Goal: Find specific page/section: Find specific page/section

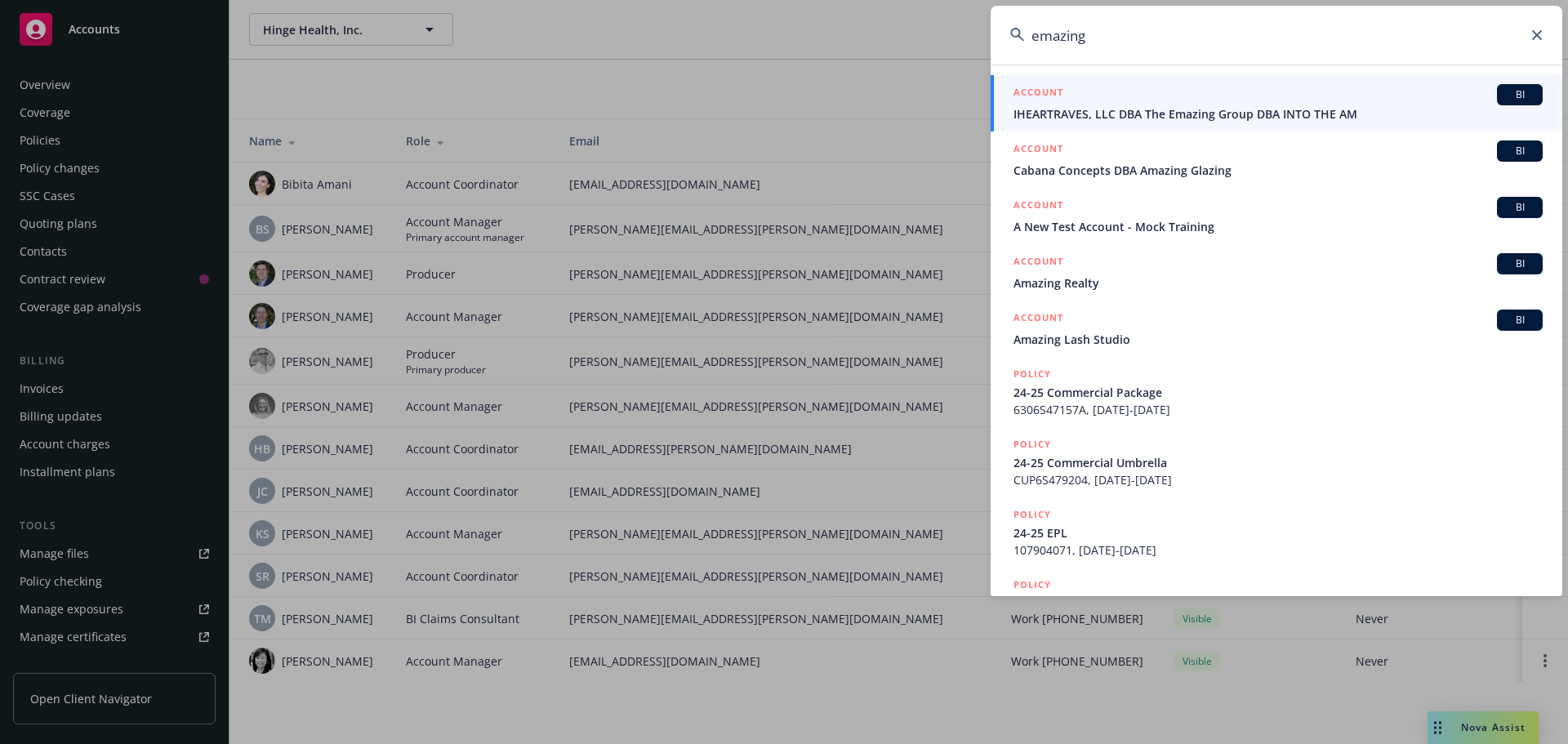
scroll to position [348, 0]
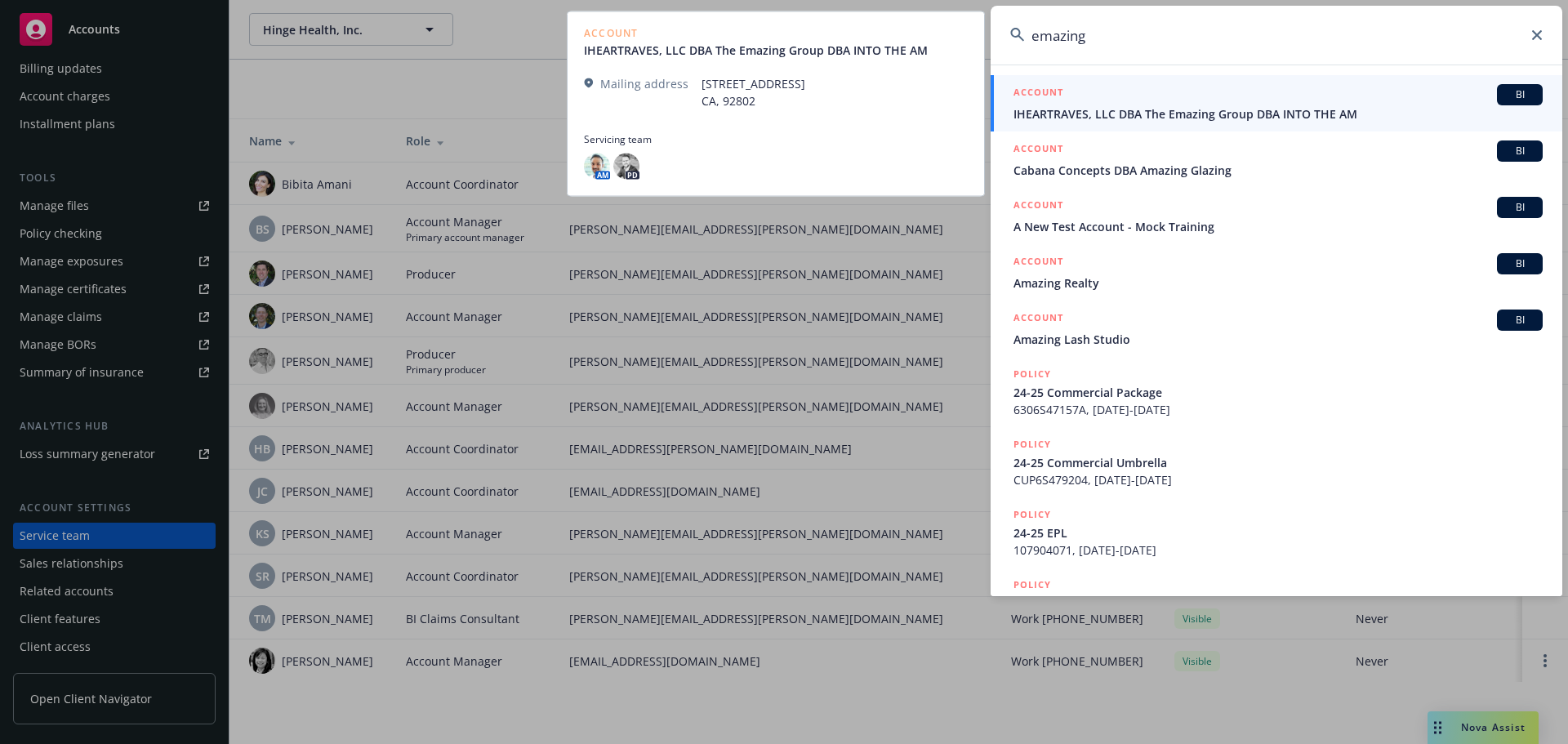
click at [1200, 119] on span "IHEARTRAVES, LLC DBA The Emazing Group DBA INTO THE AM" at bounding box center [1277, 114] width 529 height 17
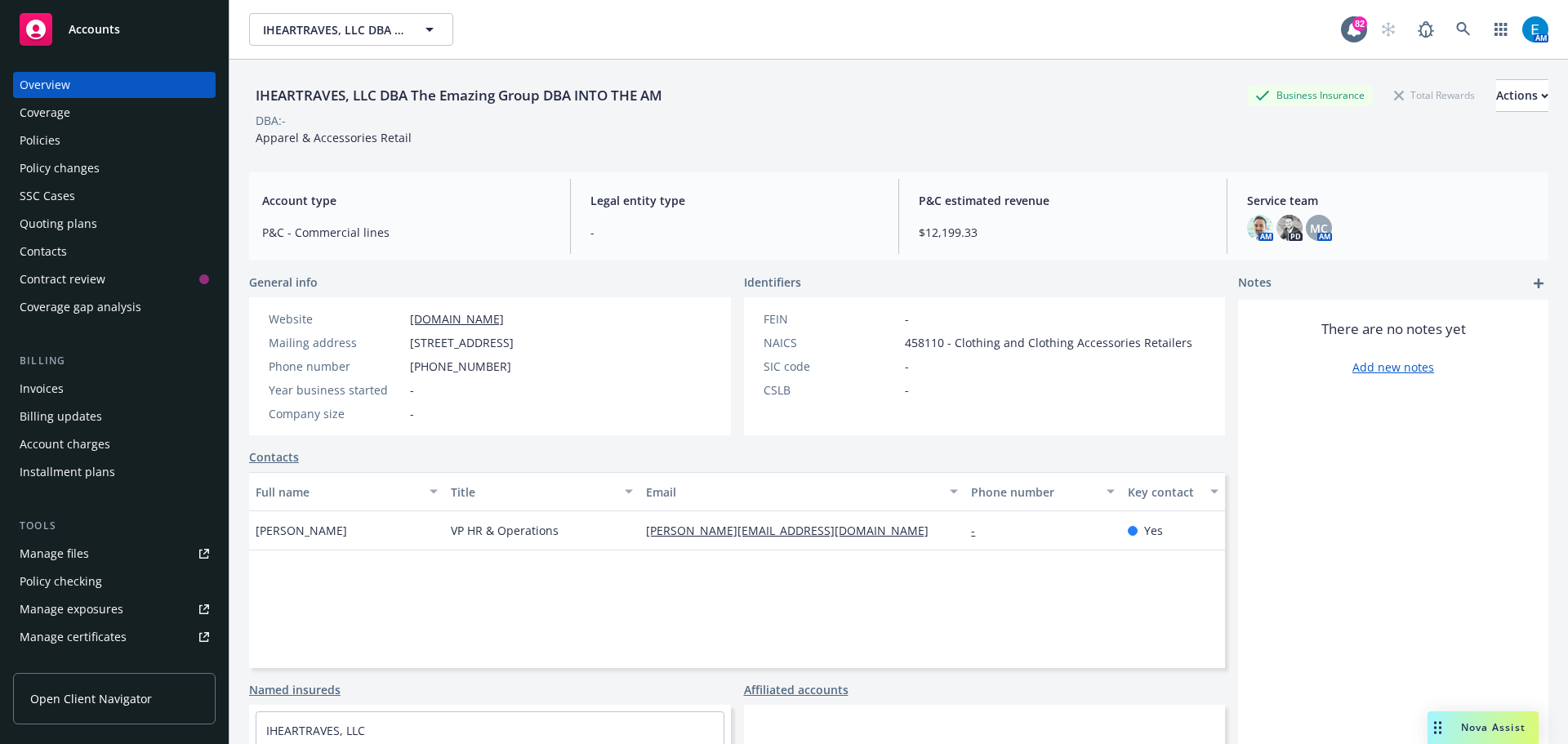
click at [462, 319] on link "[DOMAIN_NAME]" at bounding box center [456, 319] width 93 height 15
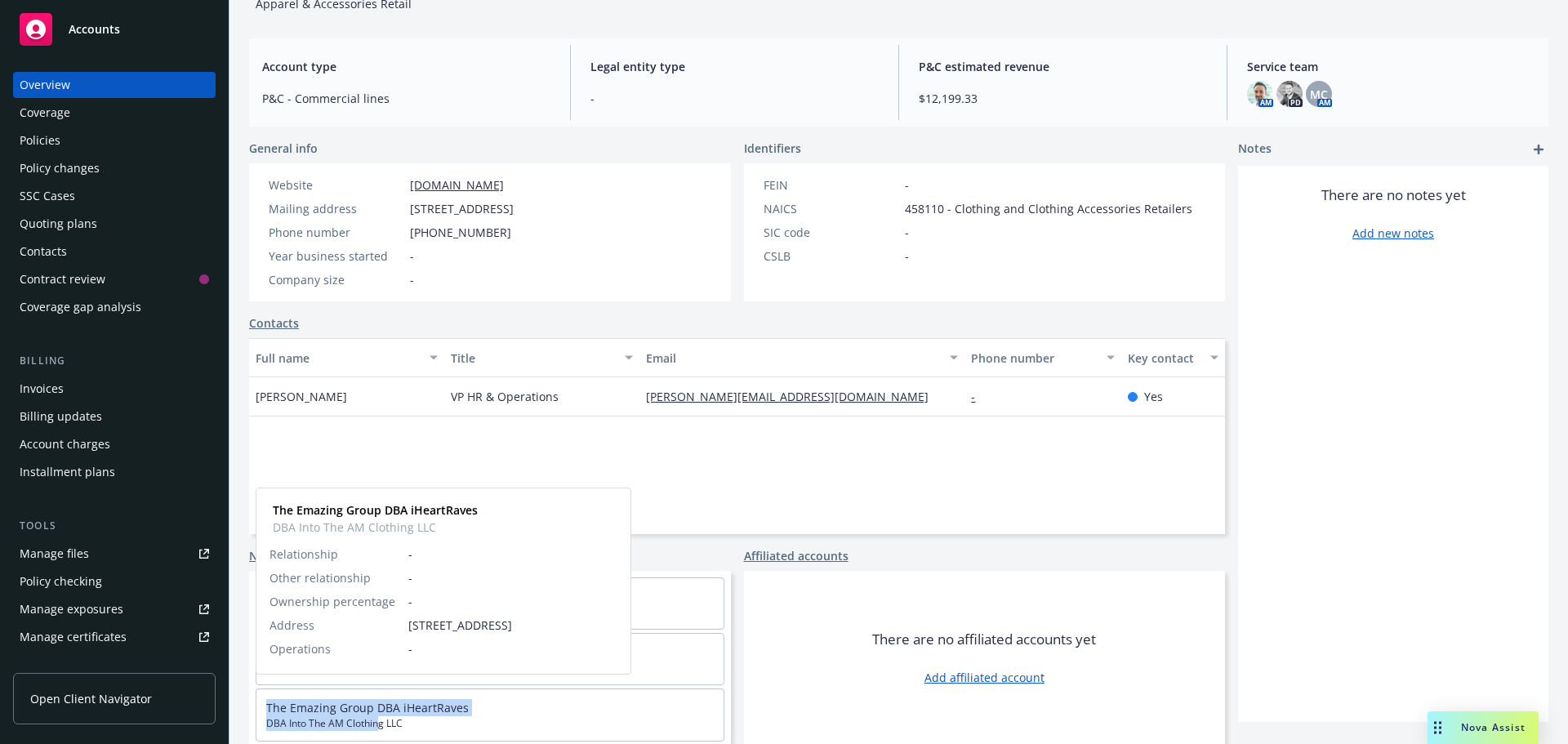
scroll to position [4, 0]
drag, startPoint x: 265, startPoint y: 705, endPoint x: 413, endPoint y: 730, distance: 150.1
click at [413, 730] on div "The Emazing Group DBA iHeartRaves DBA Into The AM Clothing LLC" at bounding box center [490, 711] width 467 height 52
copy div "The Emazing Group DBA iHeartRaves DBA Into The AM Clothing LLC"
